Goal: Task Accomplishment & Management: Complete application form

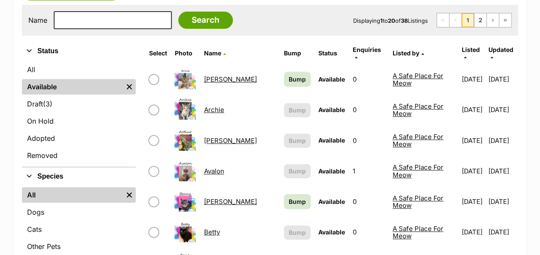
drag, startPoint x: 0, startPoint y: 0, endPoint x: 216, endPoint y: 192, distance: 289.1
click at [216, 198] on link "Benny" at bounding box center [230, 202] width 53 height 8
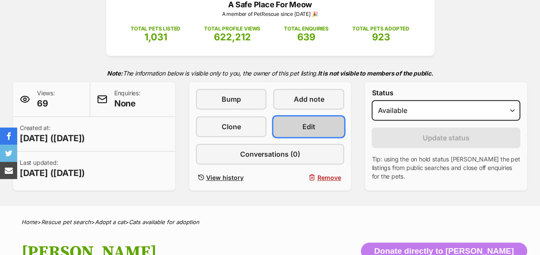
click at [311, 128] on span "Edit" at bounding box center [308, 127] width 13 height 10
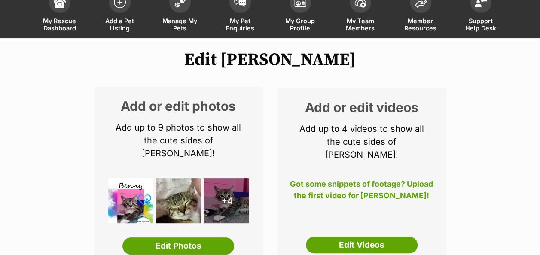
scroll to position [129, 0]
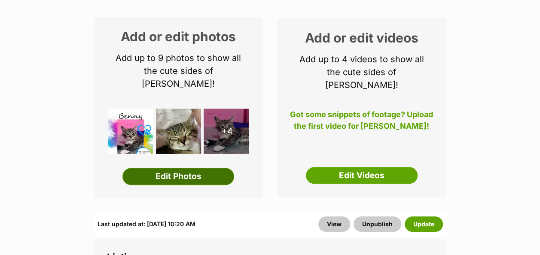
click at [151, 168] on link "Edit Photos" at bounding box center [178, 176] width 112 height 17
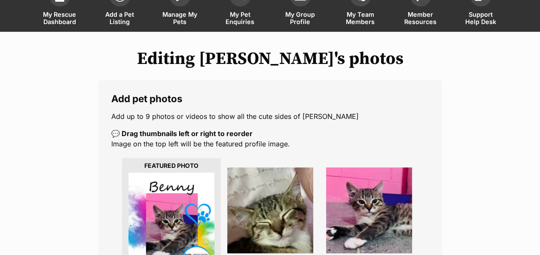
scroll to position [172, 0]
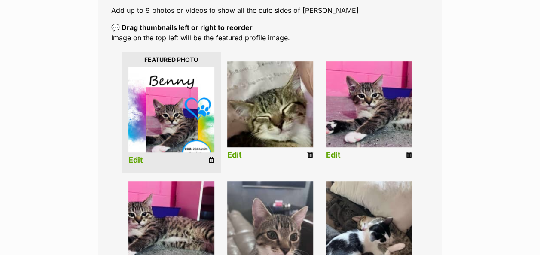
click at [211, 159] on icon at bounding box center [211, 160] width 6 height 8
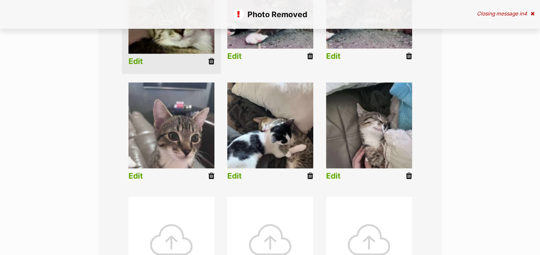
scroll to position [301, 0]
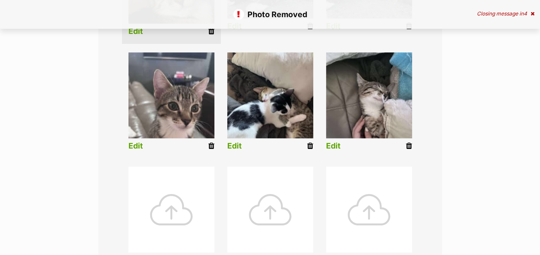
click at [180, 222] on div at bounding box center [171, 210] width 86 height 86
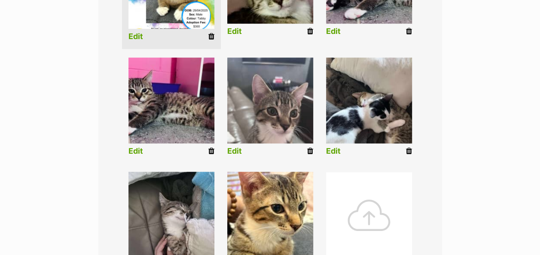
scroll to position [253, 0]
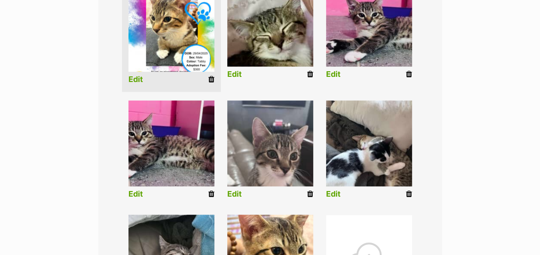
drag, startPoint x: 409, startPoint y: 193, endPoint x: 319, endPoint y: 45, distance: 173.5
click at [409, 192] on icon at bounding box center [409, 194] width 6 height 8
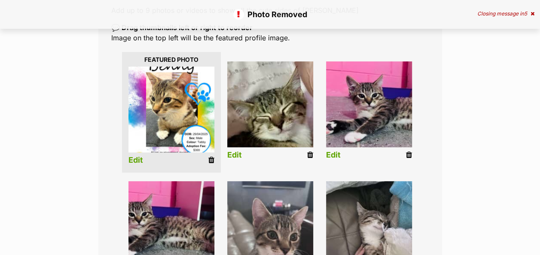
scroll to position [430, 0]
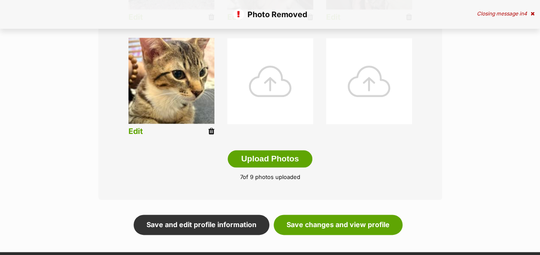
click at [272, 88] on div at bounding box center [270, 81] width 86 height 86
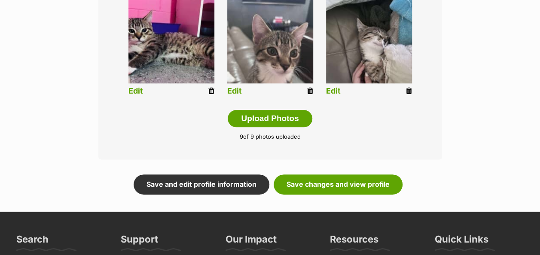
scroll to position [516, 0]
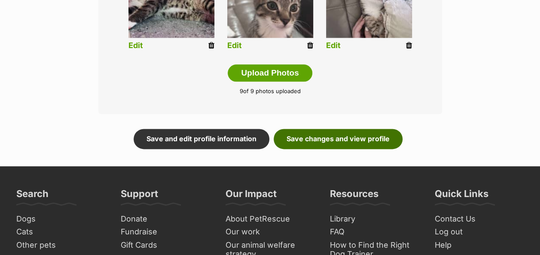
click at [328, 137] on link "Save changes and view profile" at bounding box center [338, 139] width 129 height 20
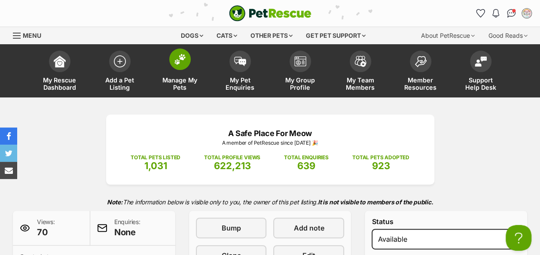
click at [182, 59] on img at bounding box center [180, 59] width 12 height 11
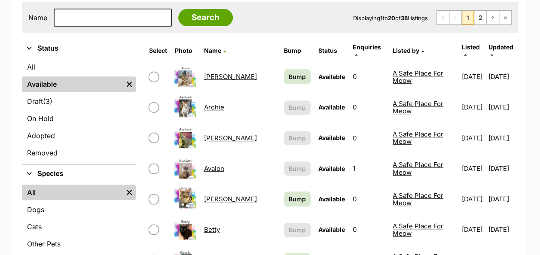
scroll to position [215, 0]
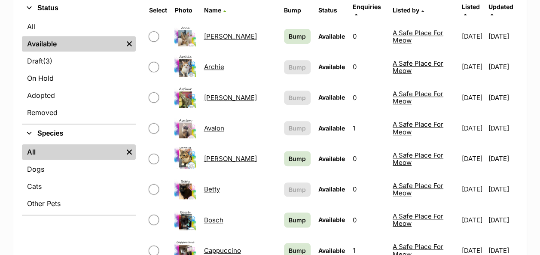
click at [217, 124] on link "Avalon" at bounding box center [214, 128] width 20 height 8
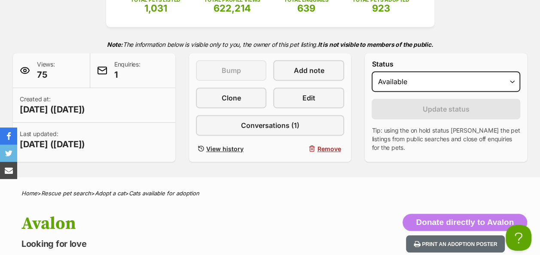
scroll to position [172, 0]
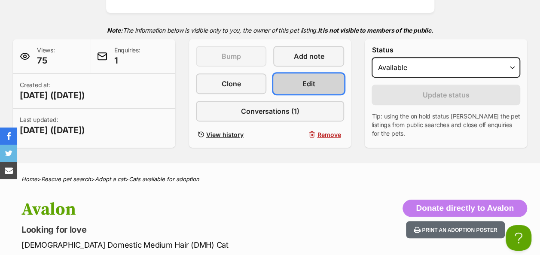
click at [311, 82] on span "Edit" at bounding box center [308, 84] width 13 height 10
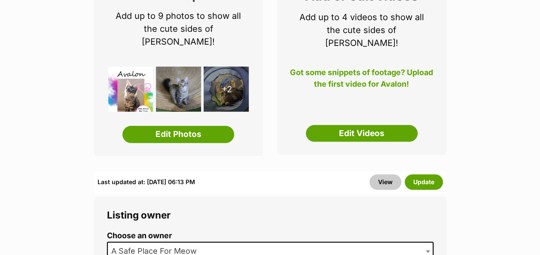
scroll to position [172, 0]
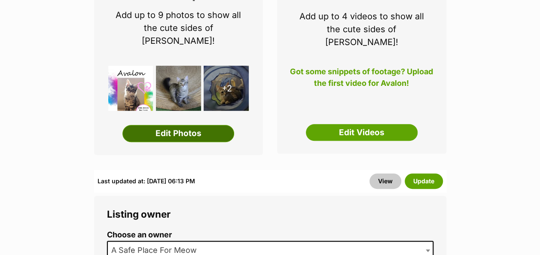
click at [172, 125] on link "Edit Photos" at bounding box center [178, 133] width 112 height 17
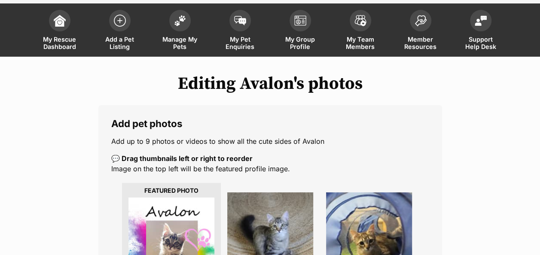
scroll to position [172, 0]
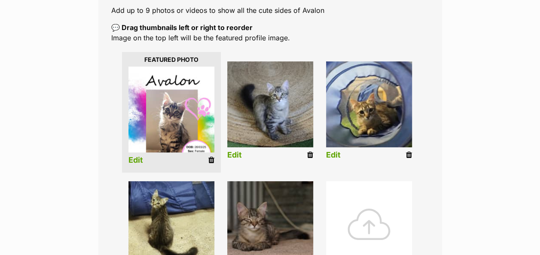
click at [211, 161] on icon at bounding box center [211, 160] width 6 height 8
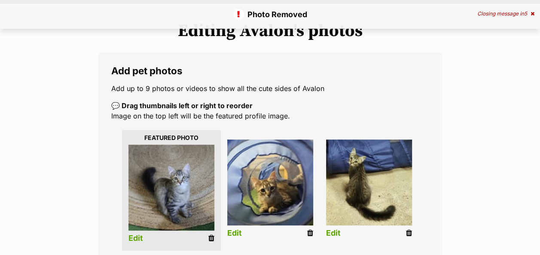
scroll to position [172, 0]
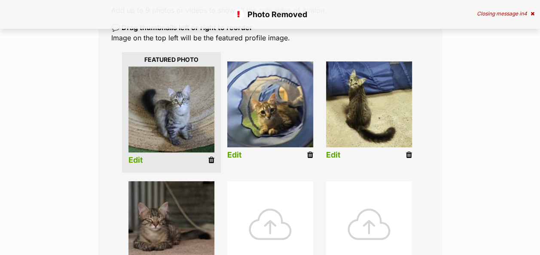
click at [265, 226] on div at bounding box center [270, 224] width 86 height 86
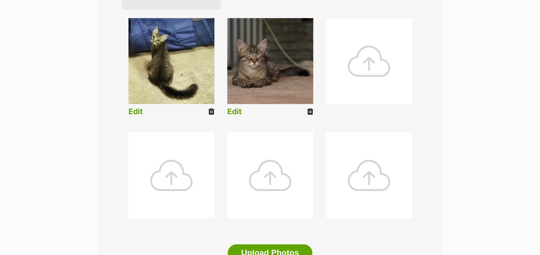
scroll to position [430, 0]
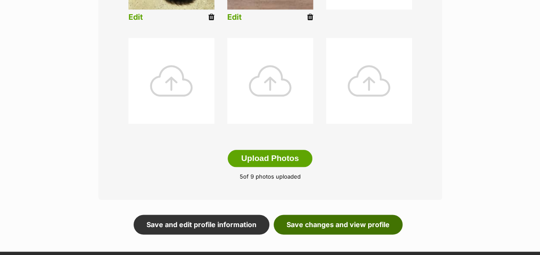
click at [329, 221] on link "Save changes and view profile" at bounding box center [338, 225] width 129 height 20
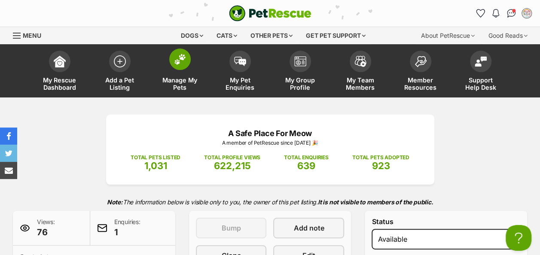
click at [183, 60] on img at bounding box center [180, 59] width 12 height 11
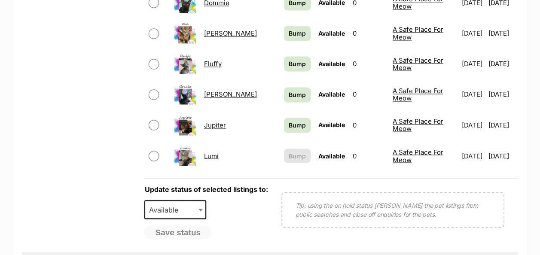
scroll to position [730, 0]
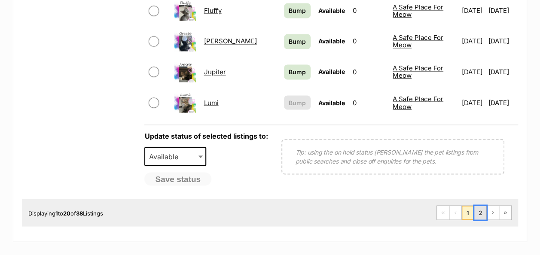
click at [483, 206] on link "2" at bounding box center [480, 213] width 12 height 14
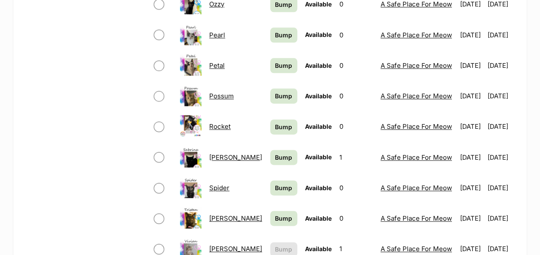
scroll to position [559, 0]
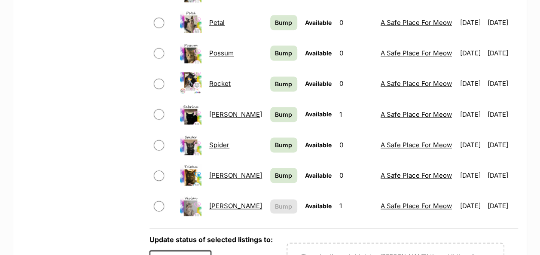
click at [220, 206] on link "[PERSON_NAME]" at bounding box center [235, 206] width 53 height 8
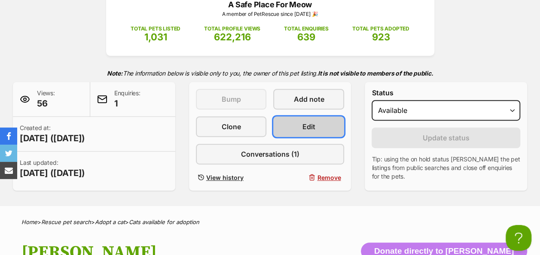
click at [309, 127] on span "Edit" at bounding box center [308, 127] width 13 height 10
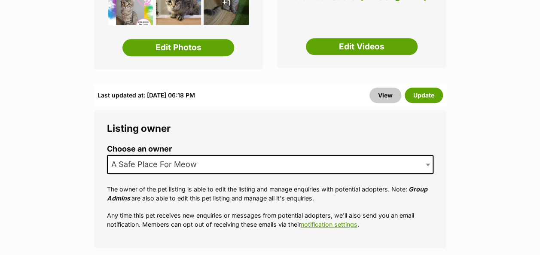
scroll to position [86, 0]
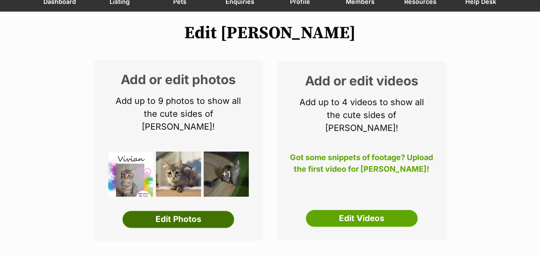
click at [166, 211] on link "Edit Photos" at bounding box center [178, 219] width 112 height 17
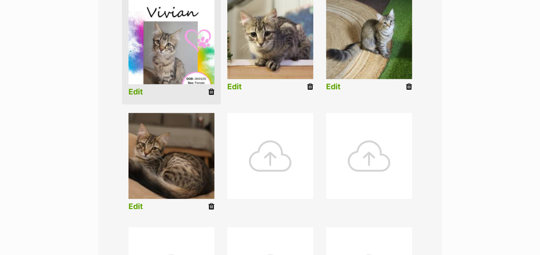
scroll to position [258, 0]
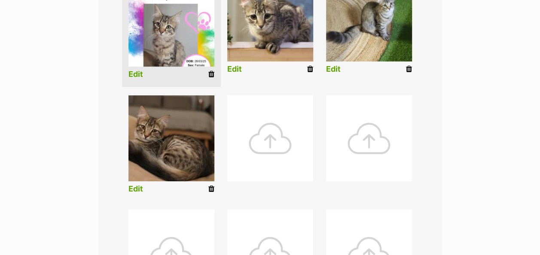
click at [211, 71] on icon at bounding box center [211, 74] width 6 height 8
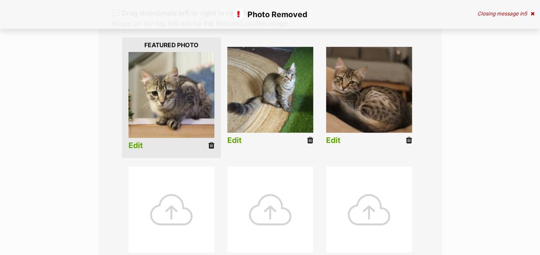
scroll to position [215, 0]
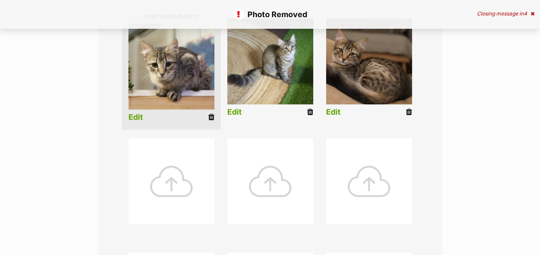
click at [181, 183] on div at bounding box center [171, 181] width 86 height 86
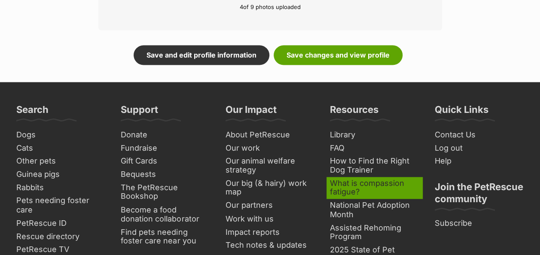
scroll to position [601, 0]
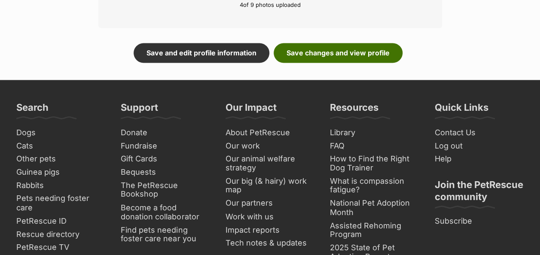
click at [328, 51] on link "Save changes and view profile" at bounding box center [338, 53] width 129 height 20
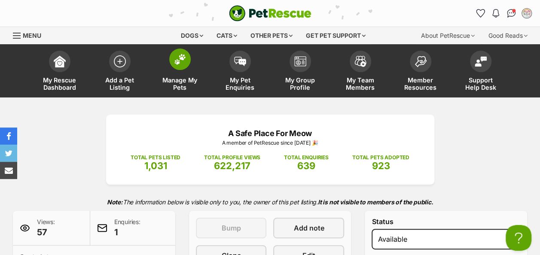
click at [177, 58] on img at bounding box center [180, 59] width 12 height 11
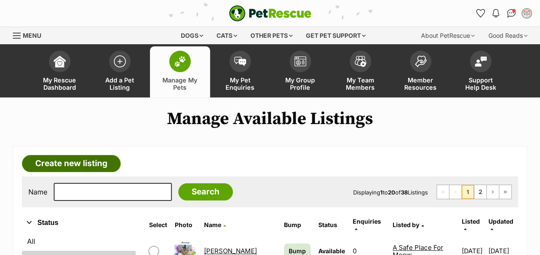
click at [76, 163] on link "Create new listing" at bounding box center [71, 163] width 99 height 17
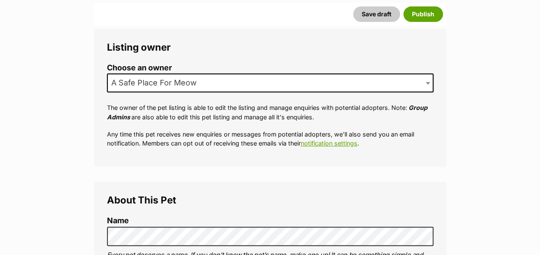
scroll to position [172, 0]
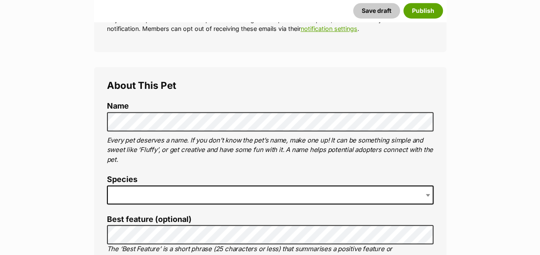
click at [150, 195] on span at bounding box center [270, 195] width 327 height 19
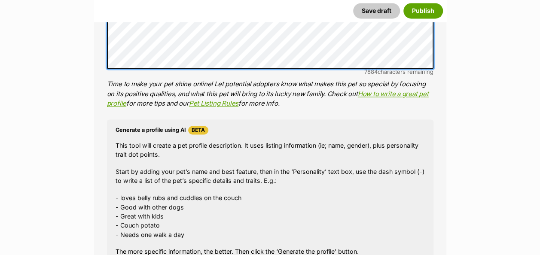
scroll to position [773, 0]
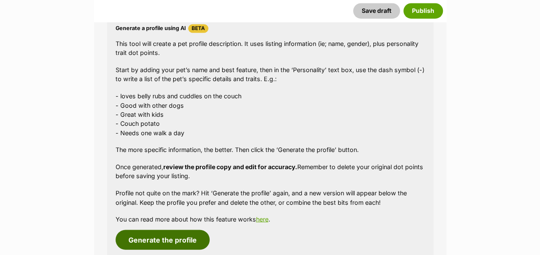
click at [172, 236] on button "Generate the profile" at bounding box center [163, 240] width 94 height 20
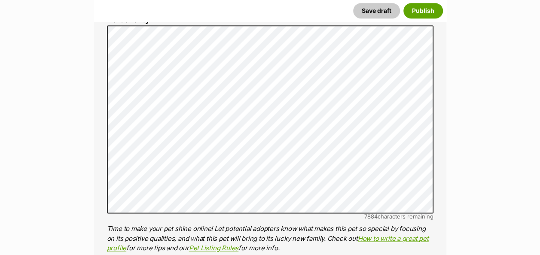
scroll to position [519, 0]
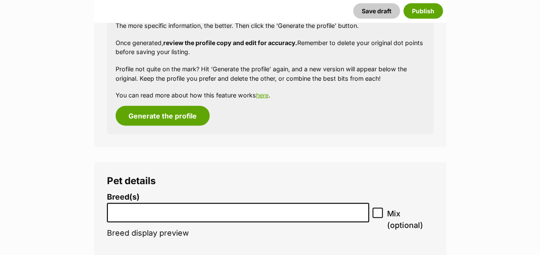
scroll to position [992, 0]
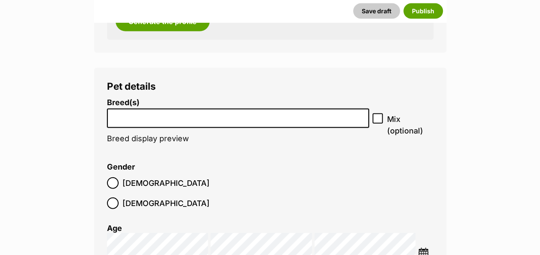
click at [126, 120] on input "search" at bounding box center [238, 116] width 256 height 9
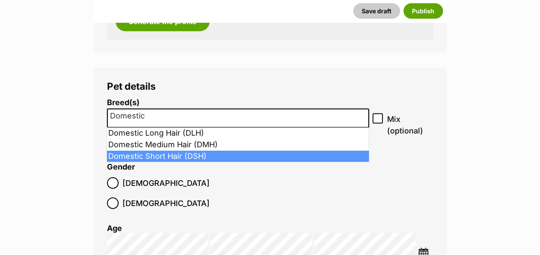
type input "Domestic"
select select "252102"
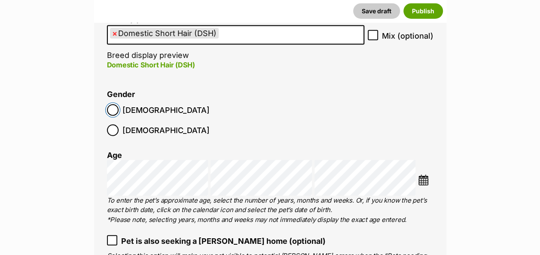
scroll to position [1077, 0]
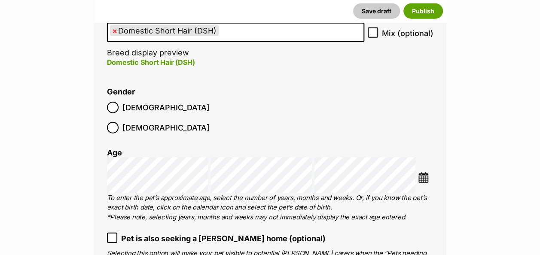
click at [429, 172] on li at bounding box center [425, 178] width 15 height 13
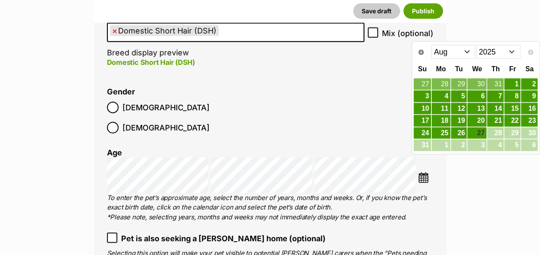
click at [468, 49] on select "Jan Feb Mar Apr May Jun Jul Aug" at bounding box center [453, 52] width 44 height 14
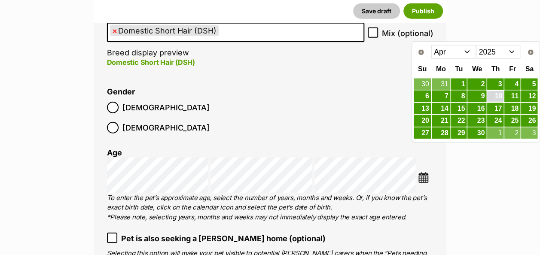
click at [497, 92] on link "10" at bounding box center [495, 96] width 16 height 11
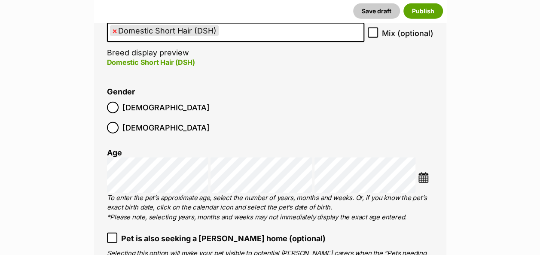
click at [322, 233] on label "Pet is also seeking a foster home (optional)" at bounding box center [270, 239] width 327 height 12
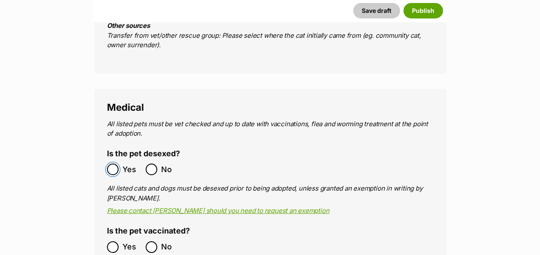
scroll to position [1550, 0]
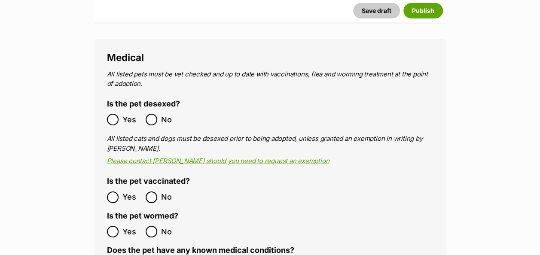
click at [115, 222] on ol "Yes No" at bounding box center [188, 232] width 163 height 20
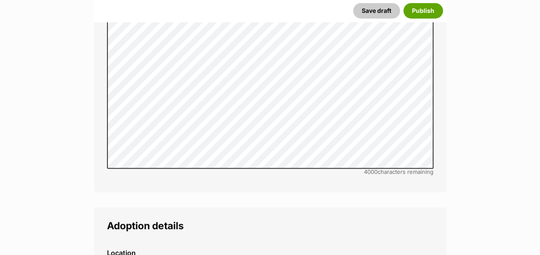
scroll to position [1937, 0]
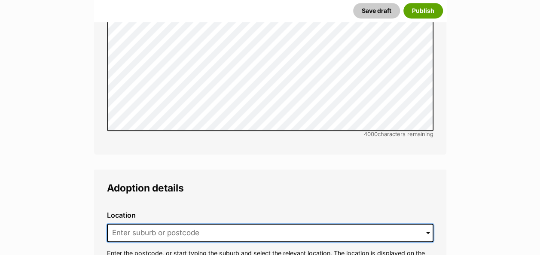
click at [127, 224] on input at bounding box center [270, 233] width 327 height 19
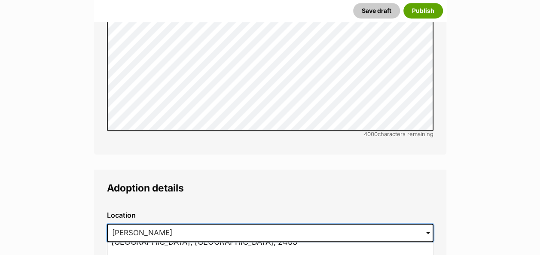
scroll to position [38, 0]
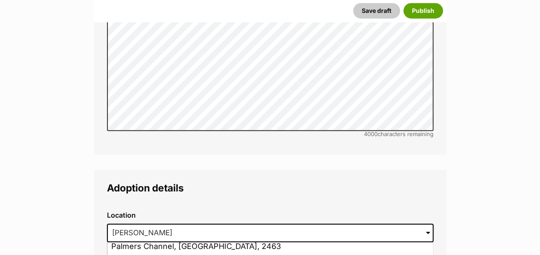
type input "Palmerston, Northern Territory, 0831"
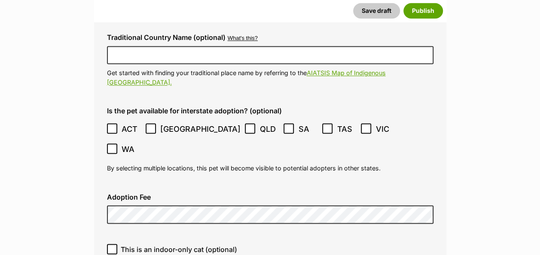
scroll to position [2194, 0]
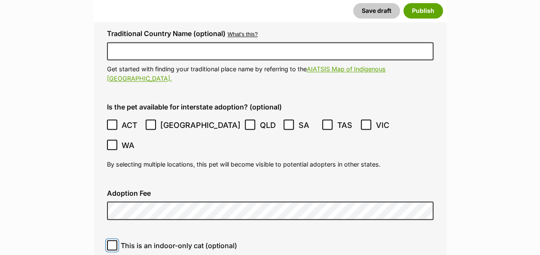
click at [112, 240] on input "This is an indoor-only cat (optional)" at bounding box center [112, 245] width 10 height 10
checkbox input "true"
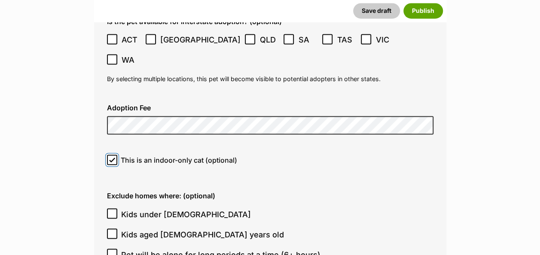
scroll to position [2280, 0]
checkbox input "true"
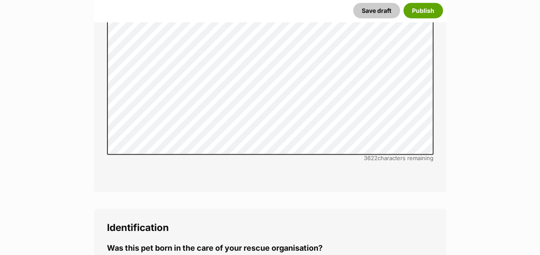
scroll to position [2753, 0]
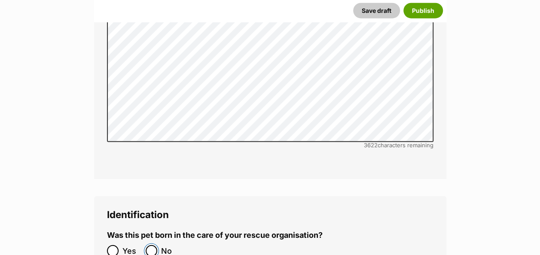
click at [148, 245] on input "No" at bounding box center [152, 251] width 12 height 12
radio input "true"
paste input "972274001675700"
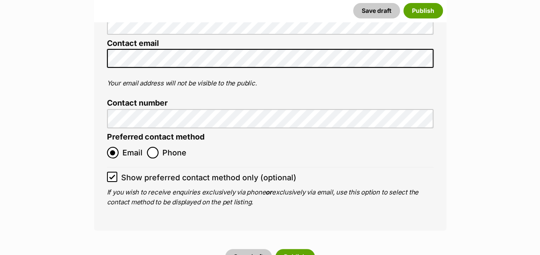
scroll to position [3269, 0]
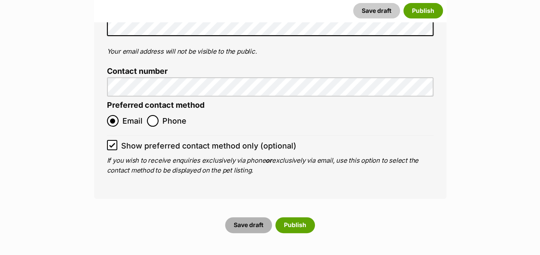
type input "972274001675700"
click at [252, 217] on button "Save draft" at bounding box center [248, 224] width 47 height 15
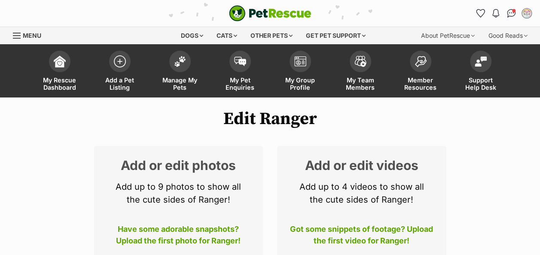
scroll to position [86, 0]
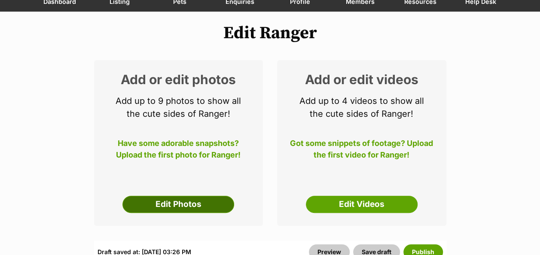
click at [165, 198] on link "Edit Photos" at bounding box center [178, 204] width 112 height 17
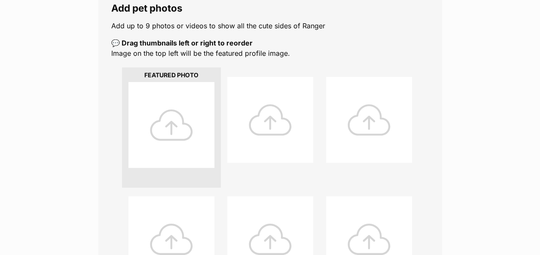
scroll to position [172, 0]
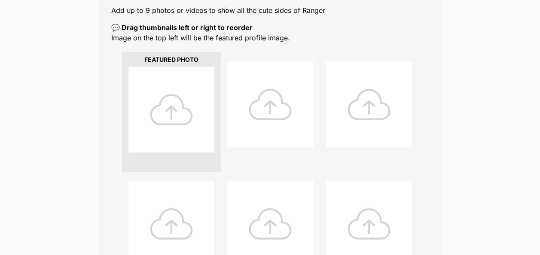
click at [170, 118] on div at bounding box center [171, 110] width 86 height 86
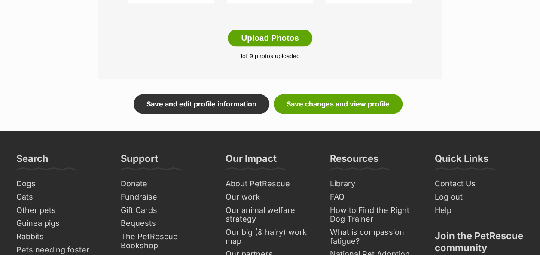
scroll to position [559, 0]
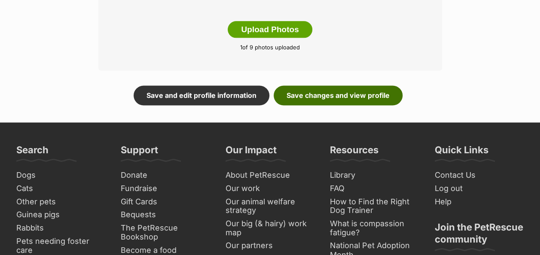
click at [337, 99] on link "Save changes and view profile" at bounding box center [338, 95] width 129 height 20
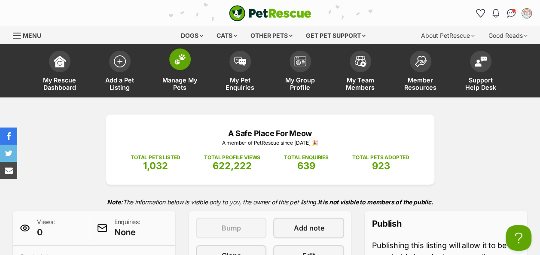
click at [185, 60] on img at bounding box center [180, 59] width 12 height 11
